Goal: Information Seeking & Learning: Learn about a topic

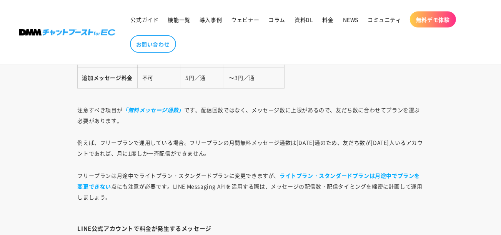
scroll to position [1115, 0]
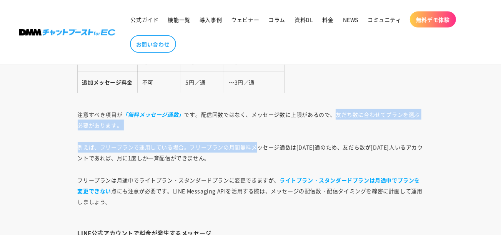
drag, startPoint x: 338, startPoint y: 113, endPoint x: 258, endPoint y: 142, distance: 84.2
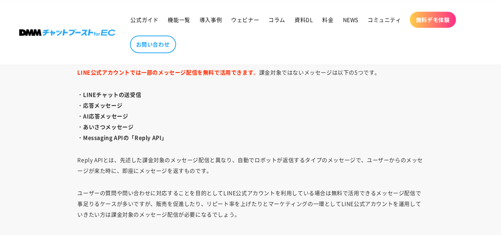
scroll to position [1500, 0]
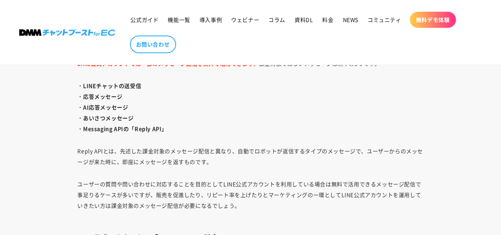
drag, startPoint x: 85, startPoint y: 128, endPoint x: 167, endPoint y: 126, distance: 82.4
click at [166, 127] on strong "・Messaging APIの「Reply API」" at bounding box center [123, 129] width 90 height 8
copy strong "Messaging APIの「Reply API」"
click at [308, 77] on div "LINE公式アカウントを運用・活用し始めて、さらなる販促の為にAPIの導入を検討されているサイト運営担当者も多いのではないでしょうか。 それもそのはず、LIN…" at bounding box center [250, 68] width 385 height 2173
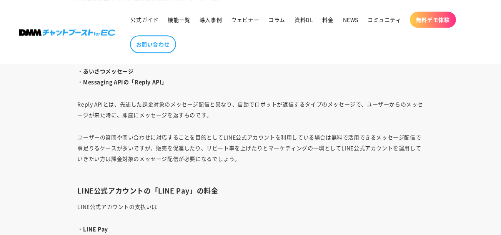
scroll to position [1538, 0]
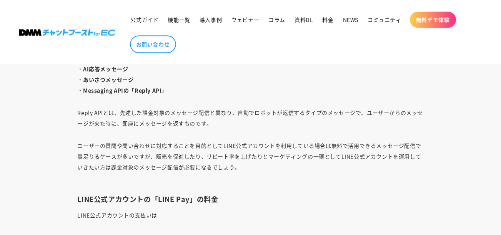
click at [349, 125] on p "Reply APIとは、先述した課金対象のメッセージ配信と異なり、自動でロボットが返信するタイプのメッセージで、ユーザーからのメッセージが来た時に、即座にメッ…" at bounding box center [251, 118] width 346 height 22
click at [214, 120] on p "Reply APIとは、先述した課金対象のメッセージ配信と異なり、自動でロボットが返信するタイプのメッセージで、ユーザーからのメッセージが来た時に、即座にメッ…" at bounding box center [251, 118] width 346 height 22
